Goal: Transaction & Acquisition: Purchase product/service

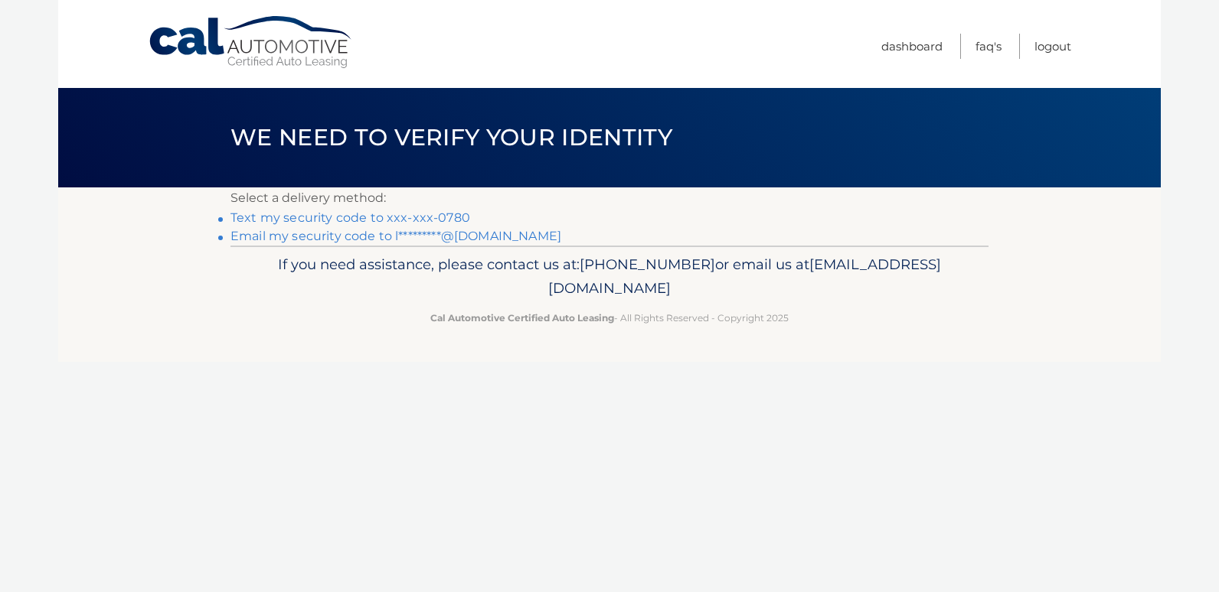
click at [326, 217] on link "Text my security code to xxx-xxx-0780" at bounding box center [350, 218] width 240 height 15
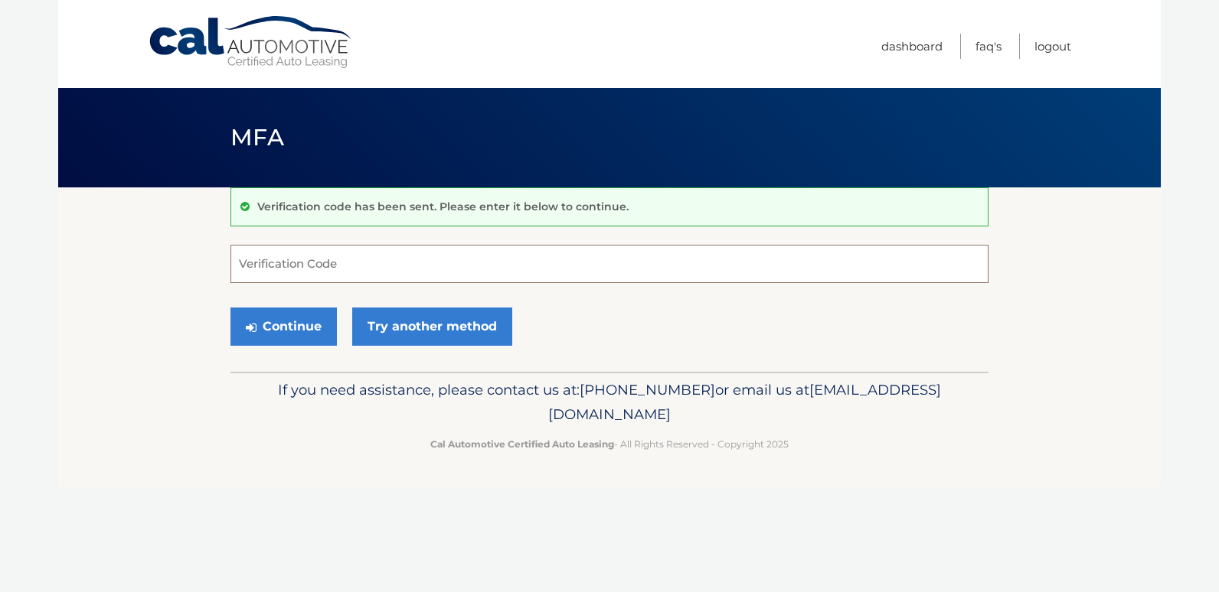
click at [294, 268] on input "Verification Code" at bounding box center [609, 264] width 758 height 38
type input "285803"
click at [273, 335] on button "Continue" at bounding box center [283, 327] width 106 height 38
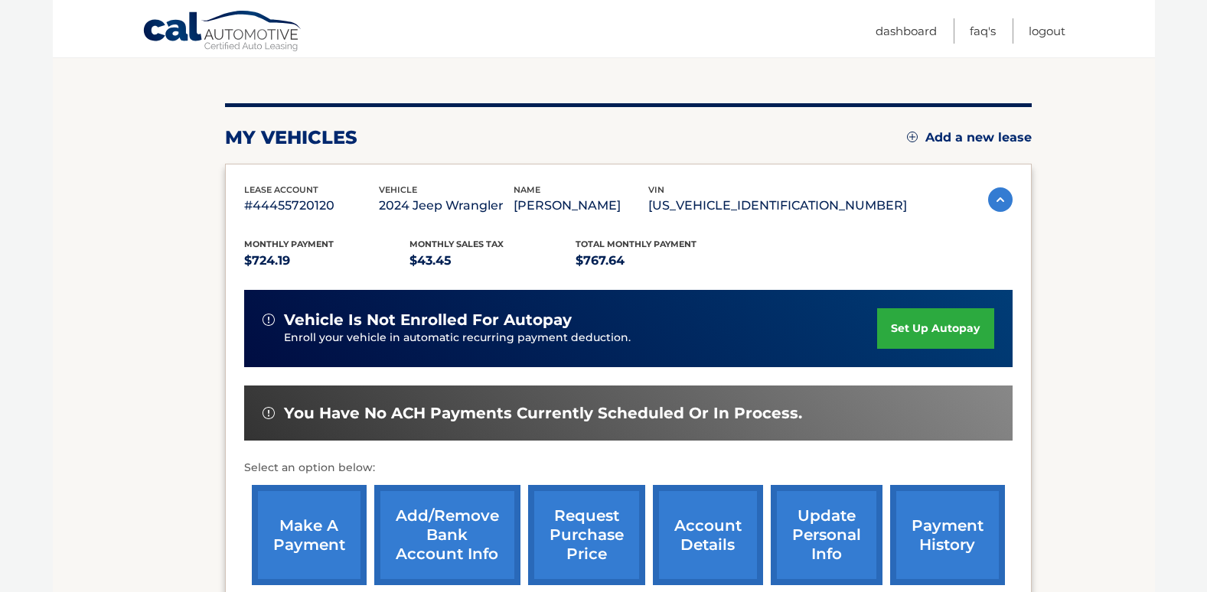
scroll to position [230, 0]
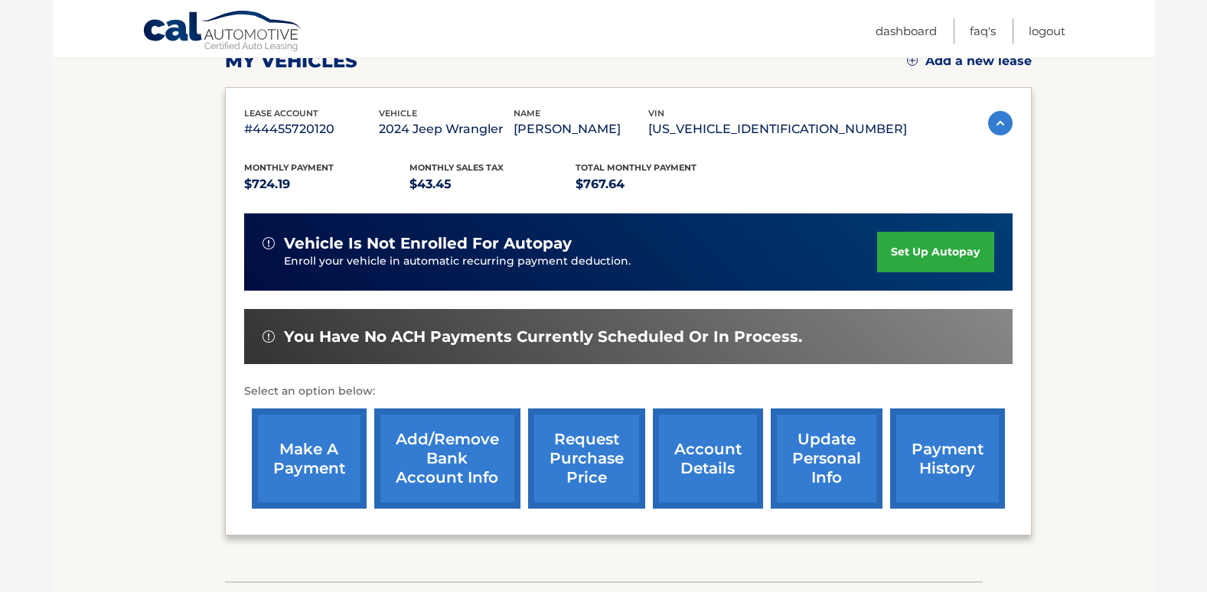
click at [284, 462] on link "make a payment" at bounding box center [309, 459] width 115 height 100
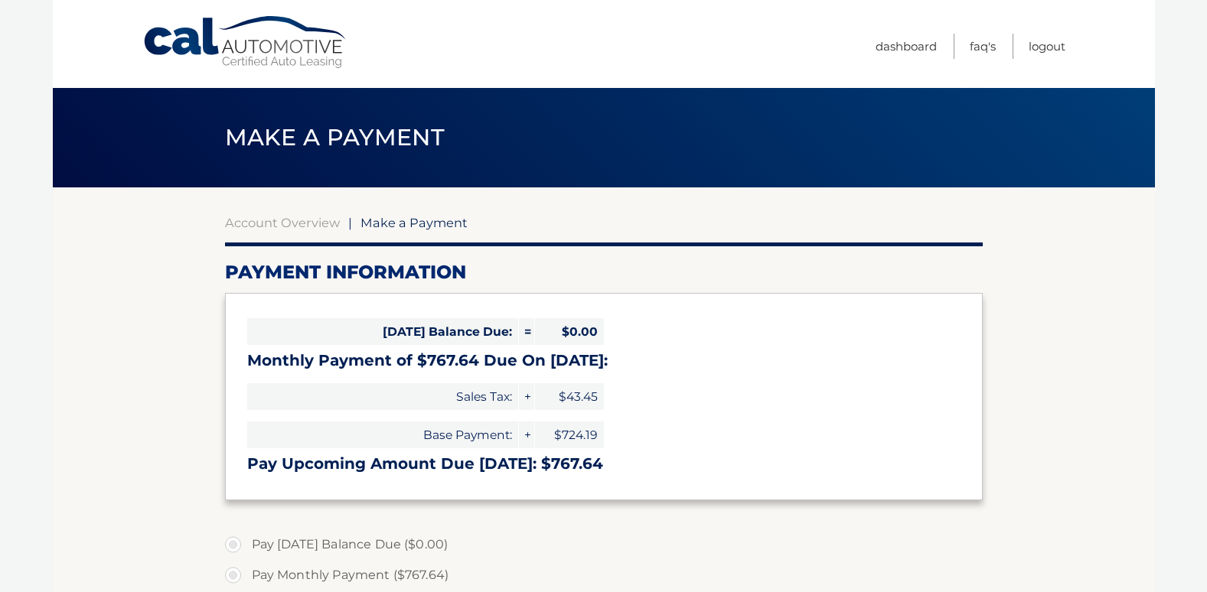
select select "Y2QxNzc2MDMtMzk0My00YTcxLWIzNmItM2YyZWViODdiYWUz"
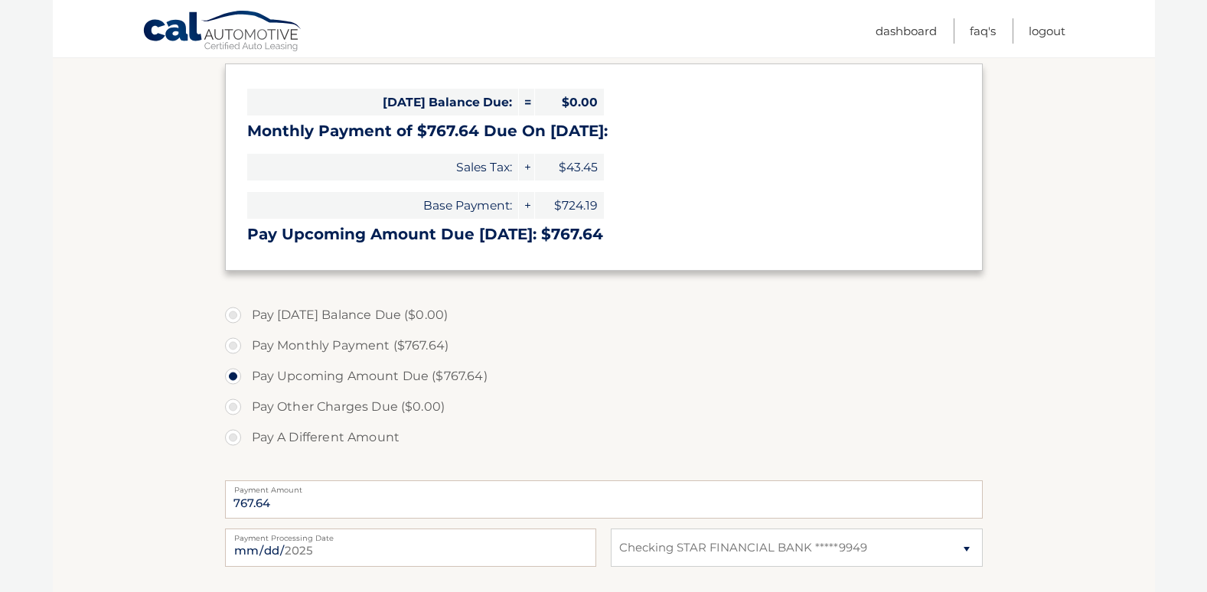
scroll to position [306, 0]
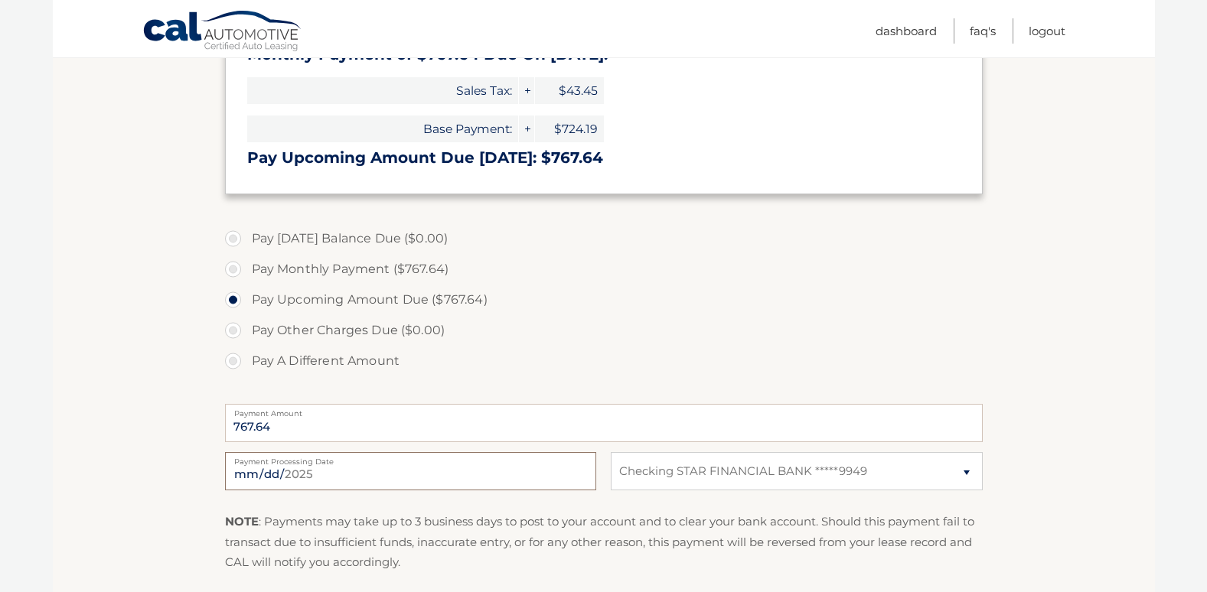
click at [350, 468] on input "[DATE]" at bounding box center [410, 471] width 371 height 38
type input "[DATE]"
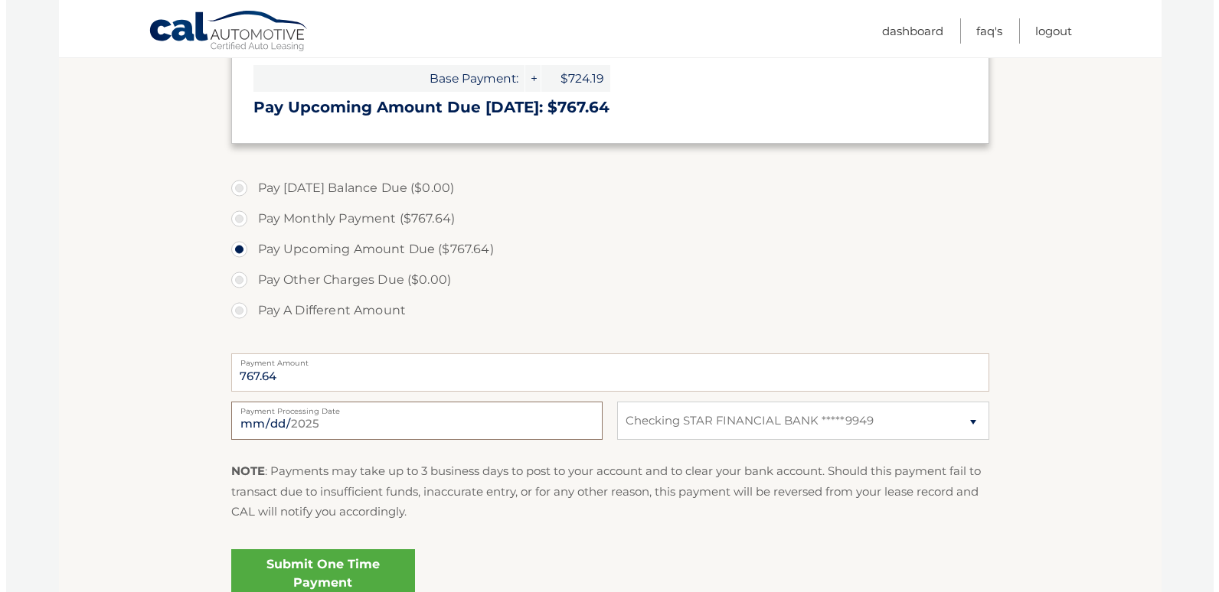
scroll to position [383, 0]
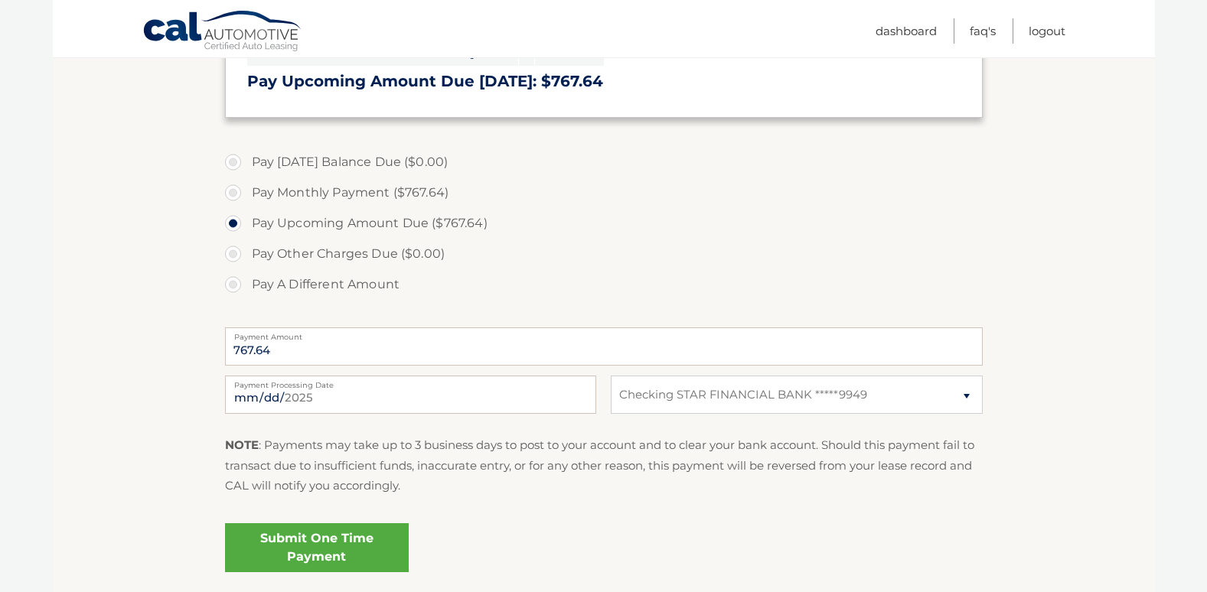
click at [282, 550] on link "Submit One Time Payment" at bounding box center [317, 548] width 184 height 49
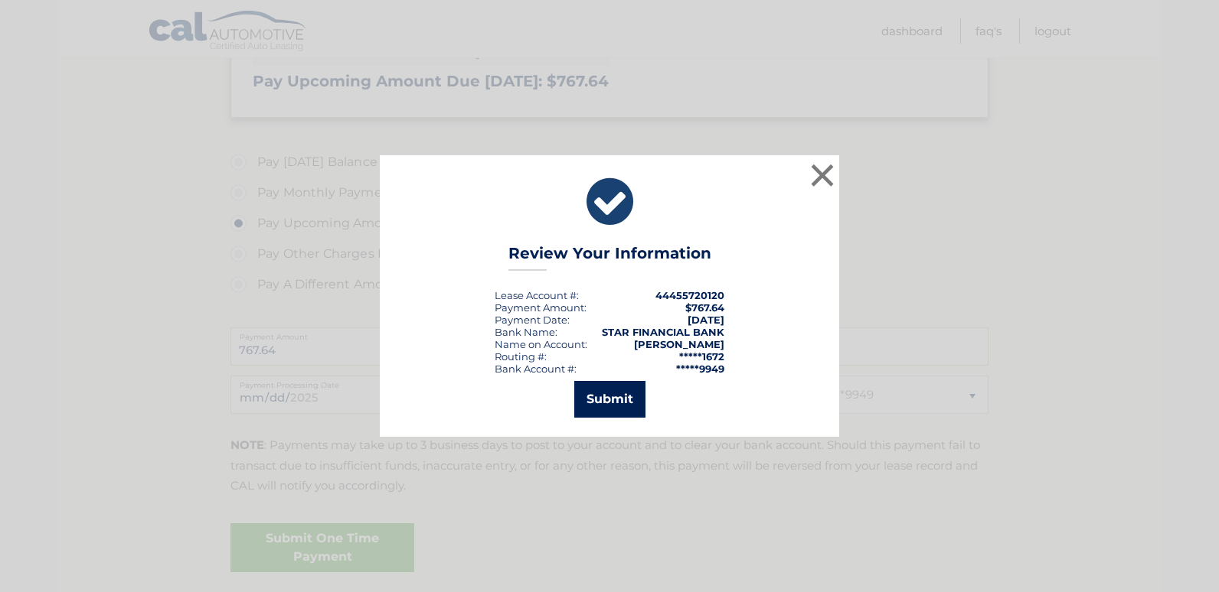
click at [595, 399] on button "Submit" at bounding box center [609, 399] width 71 height 37
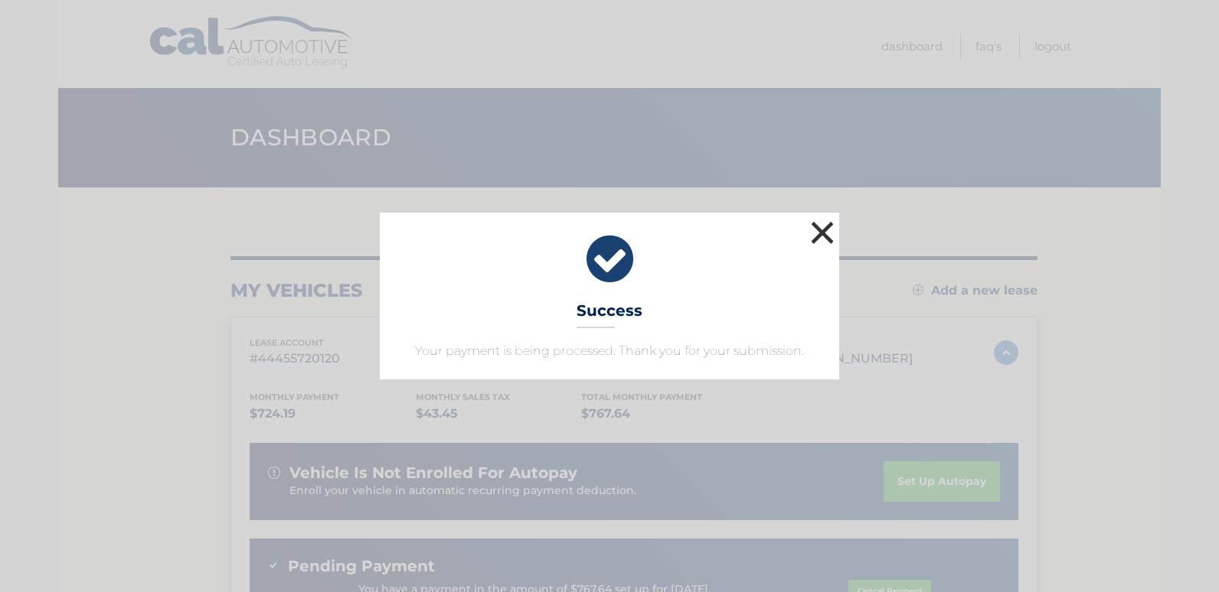
click at [819, 230] on button "×" at bounding box center [822, 232] width 31 height 31
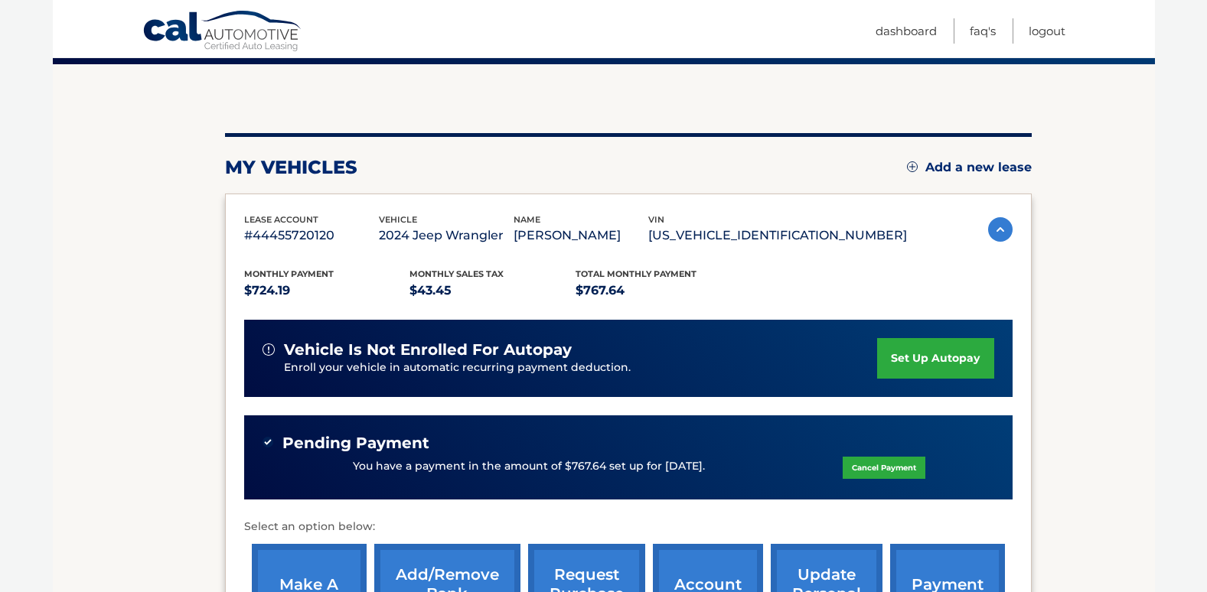
scroll to position [153, 0]
